Goal: Task Accomplishment & Management: Manage account settings

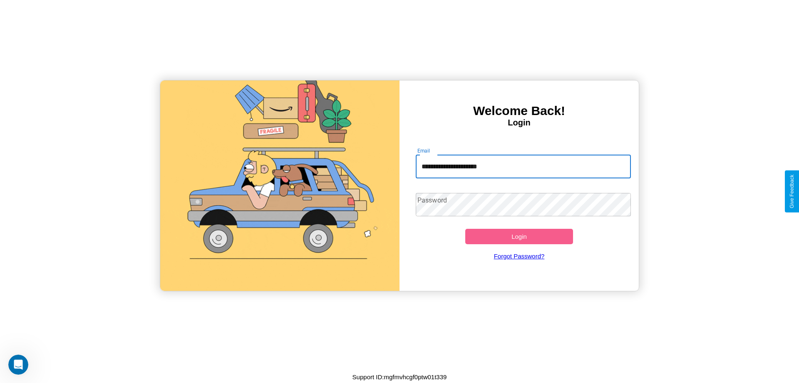
type input "**********"
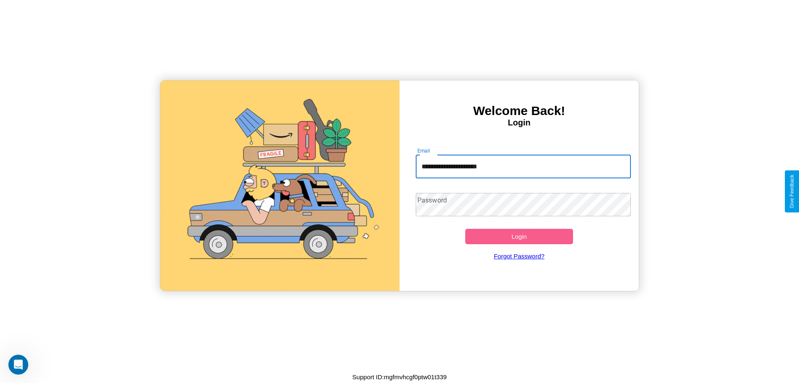
click at [519, 236] on button "Login" at bounding box center [519, 236] width 108 height 15
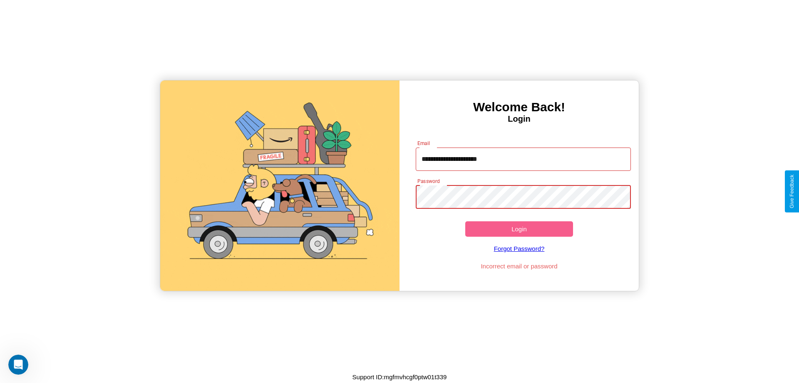
click at [519, 229] on button "Login" at bounding box center [519, 228] width 108 height 15
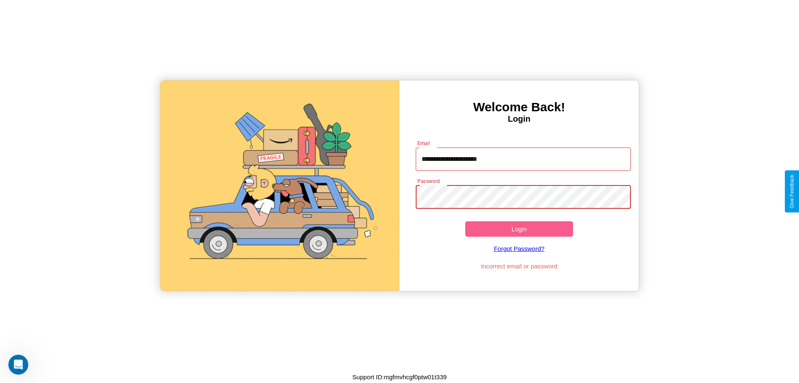
click at [519, 229] on button "Login" at bounding box center [519, 228] width 108 height 15
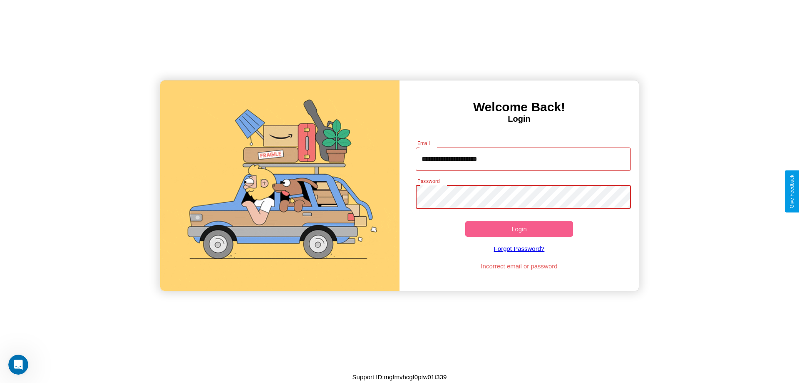
click at [519, 229] on button "Login" at bounding box center [519, 228] width 108 height 15
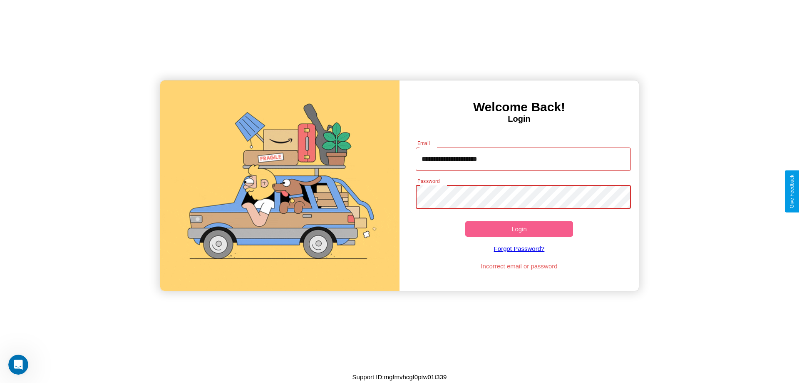
click at [519, 229] on button "Login" at bounding box center [519, 228] width 108 height 15
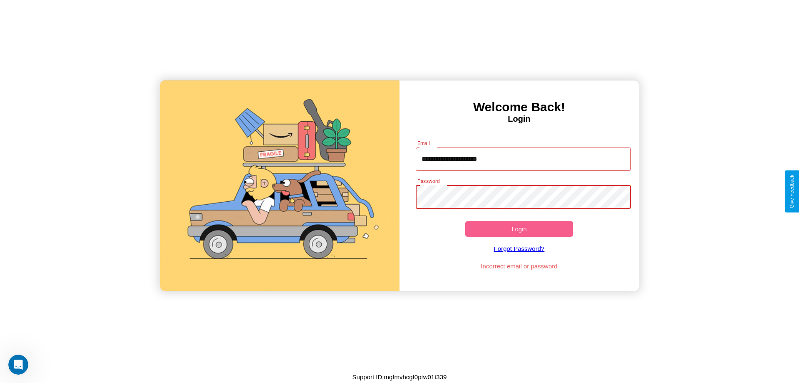
click at [519, 229] on button "Login" at bounding box center [519, 228] width 108 height 15
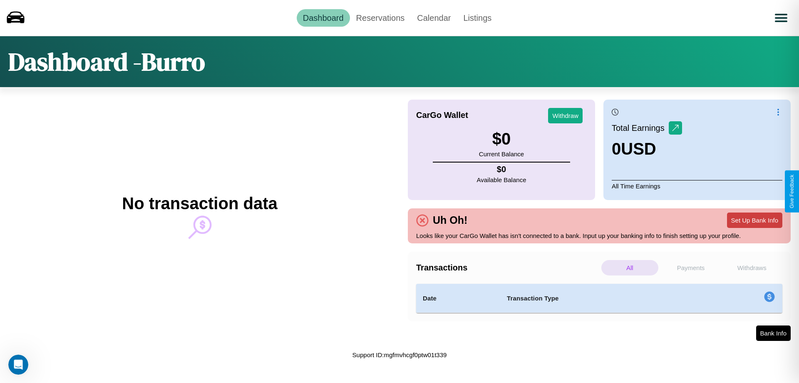
click at [755, 220] on button "Set Up Bank Info" at bounding box center [754, 219] width 55 height 15
